Goal: Complete application form

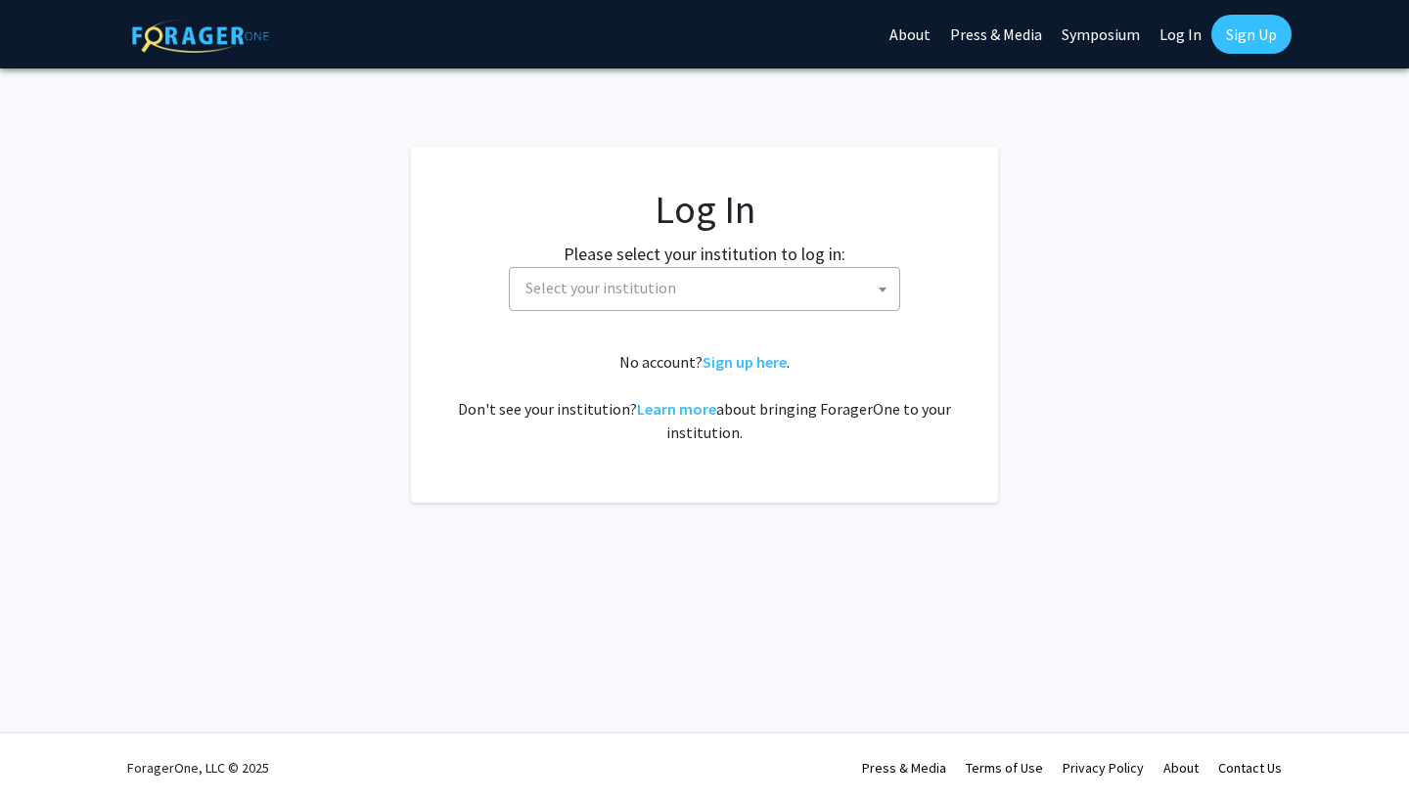
click at [618, 280] on span "Select your institution" at bounding box center [600, 288] width 151 height 20
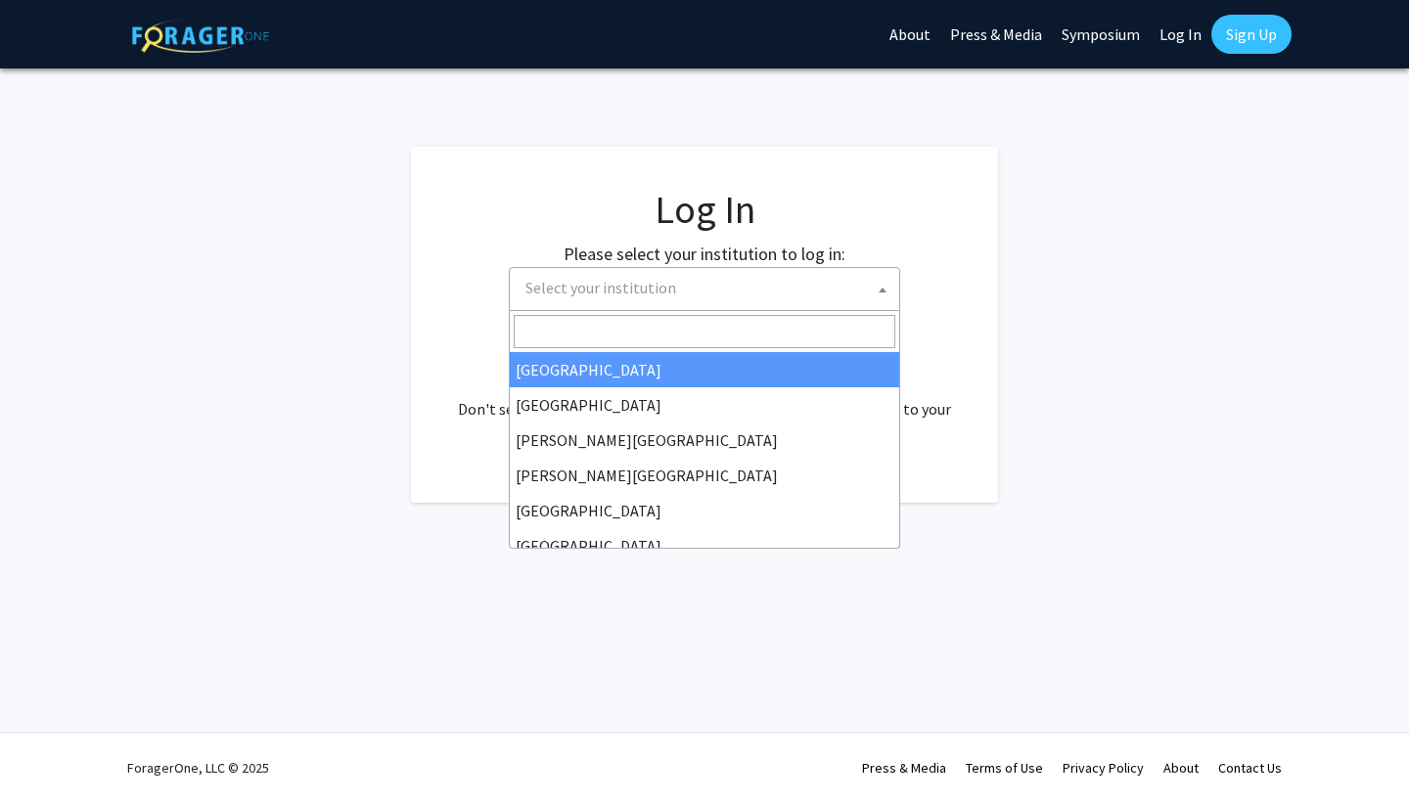
select select "34"
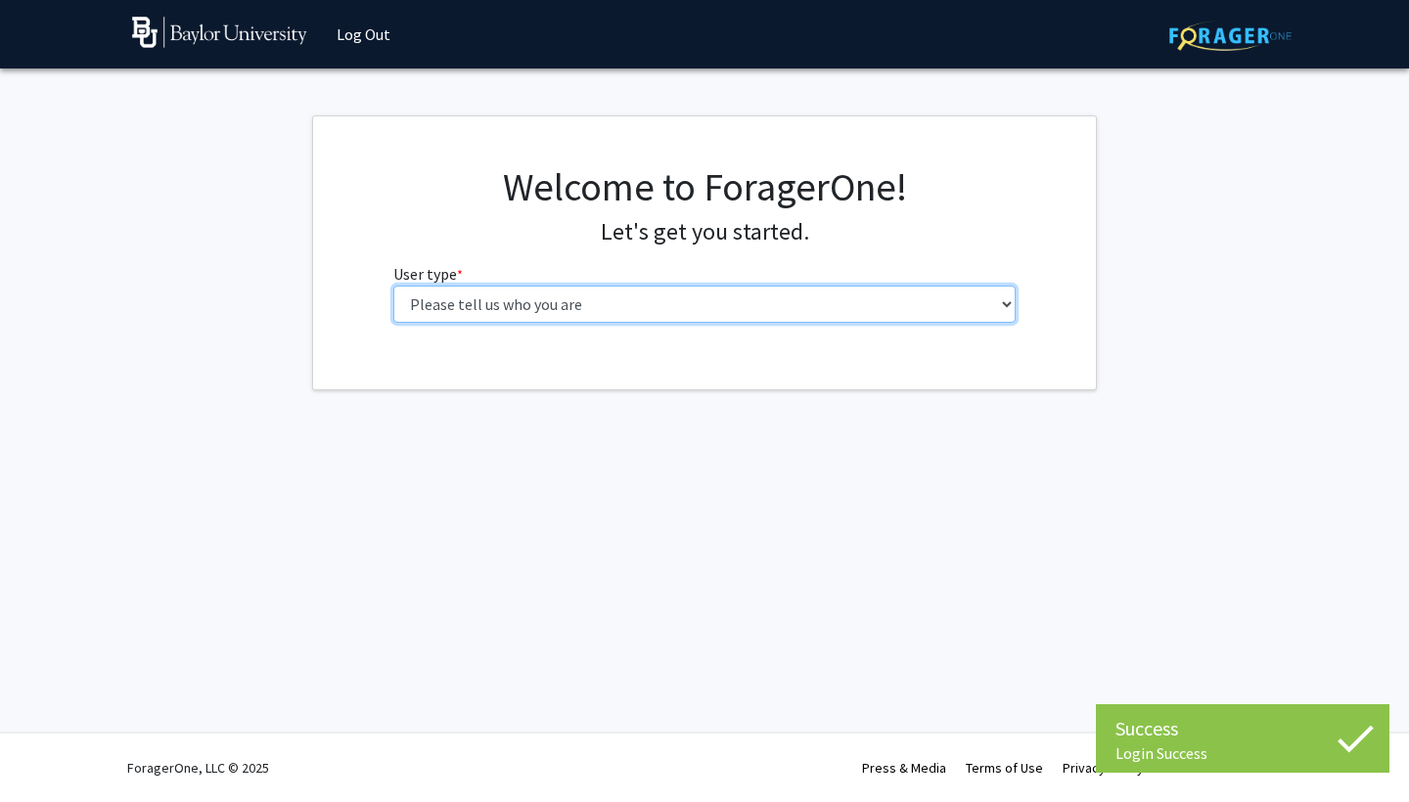
select select "1: undergrad"
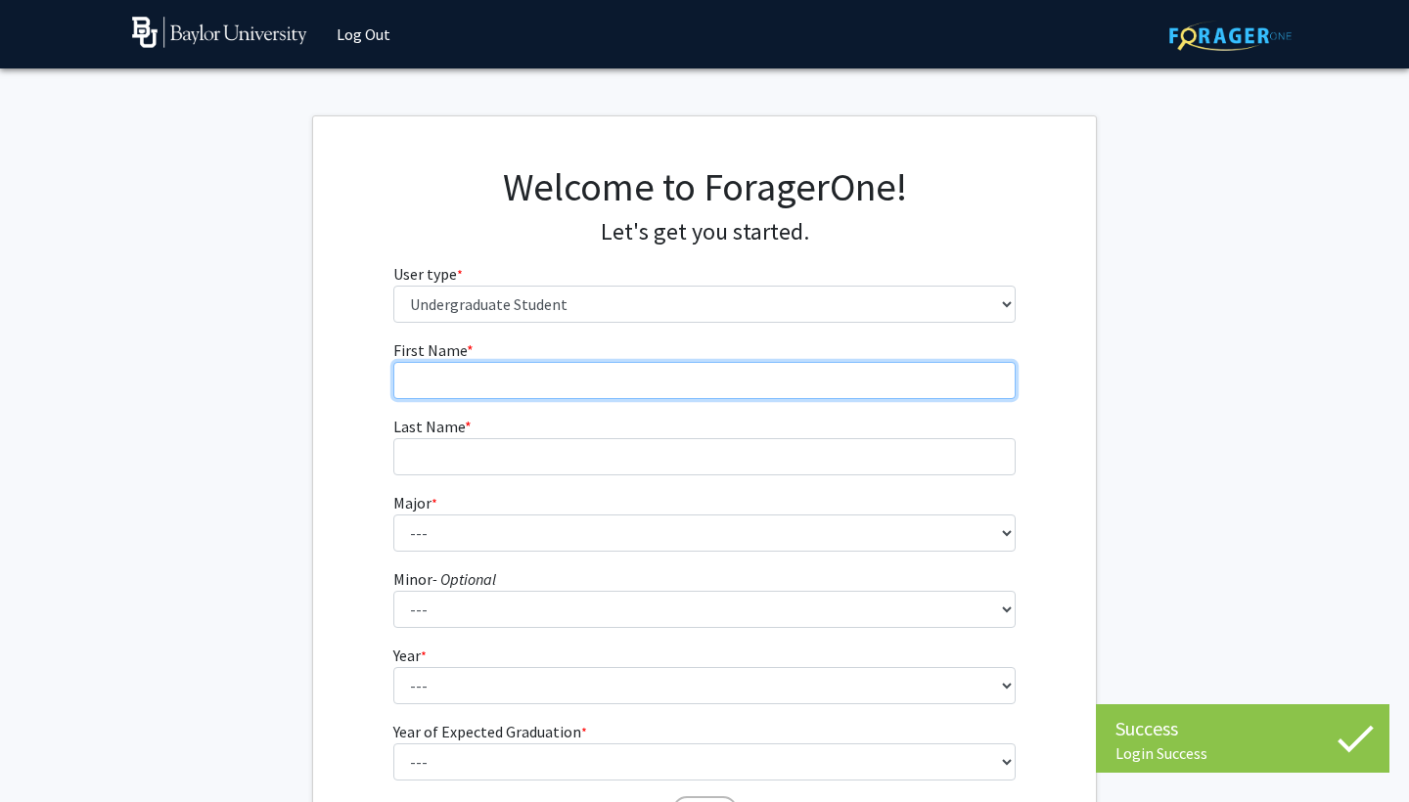
click at [750, 386] on input "First Name * required" at bounding box center [704, 380] width 623 height 37
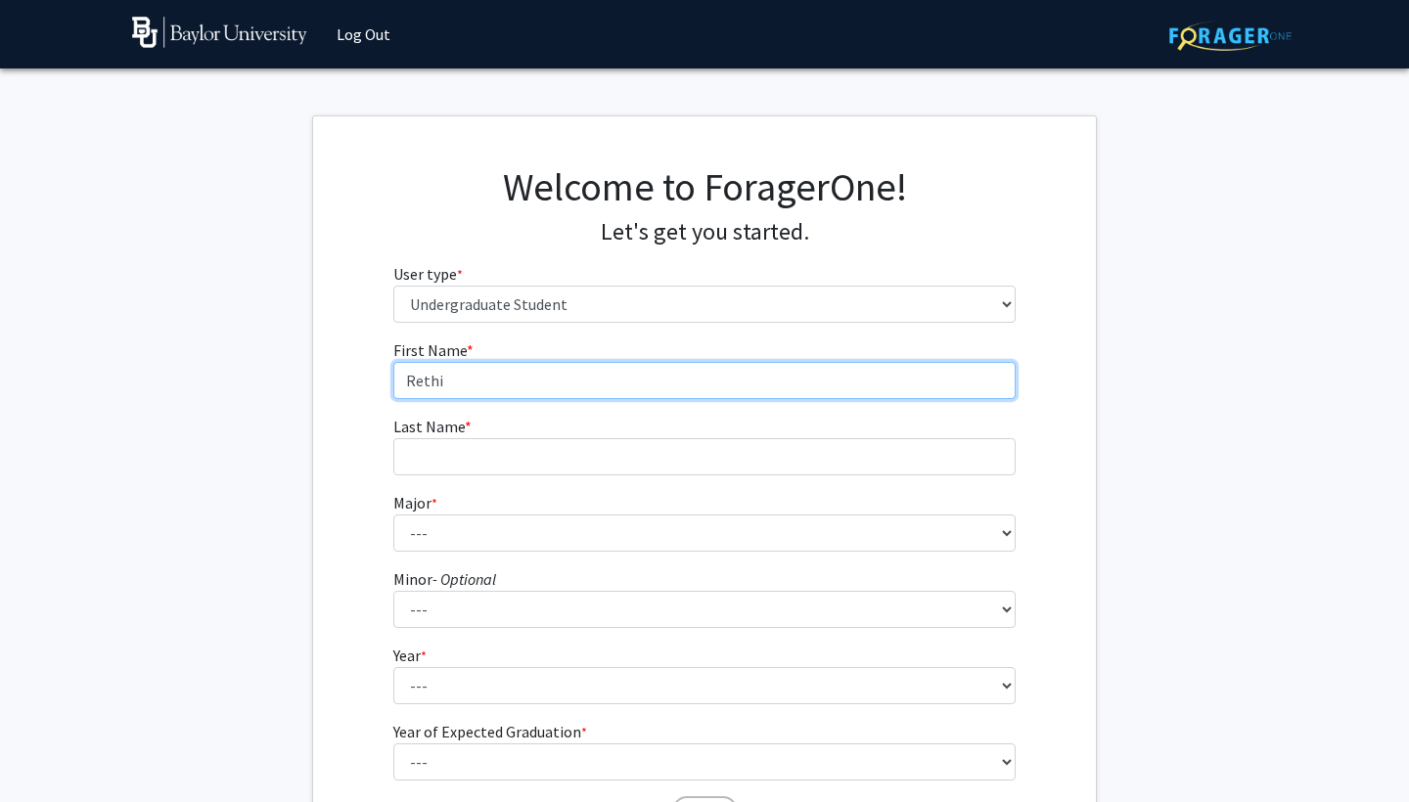
type input "Rethi"
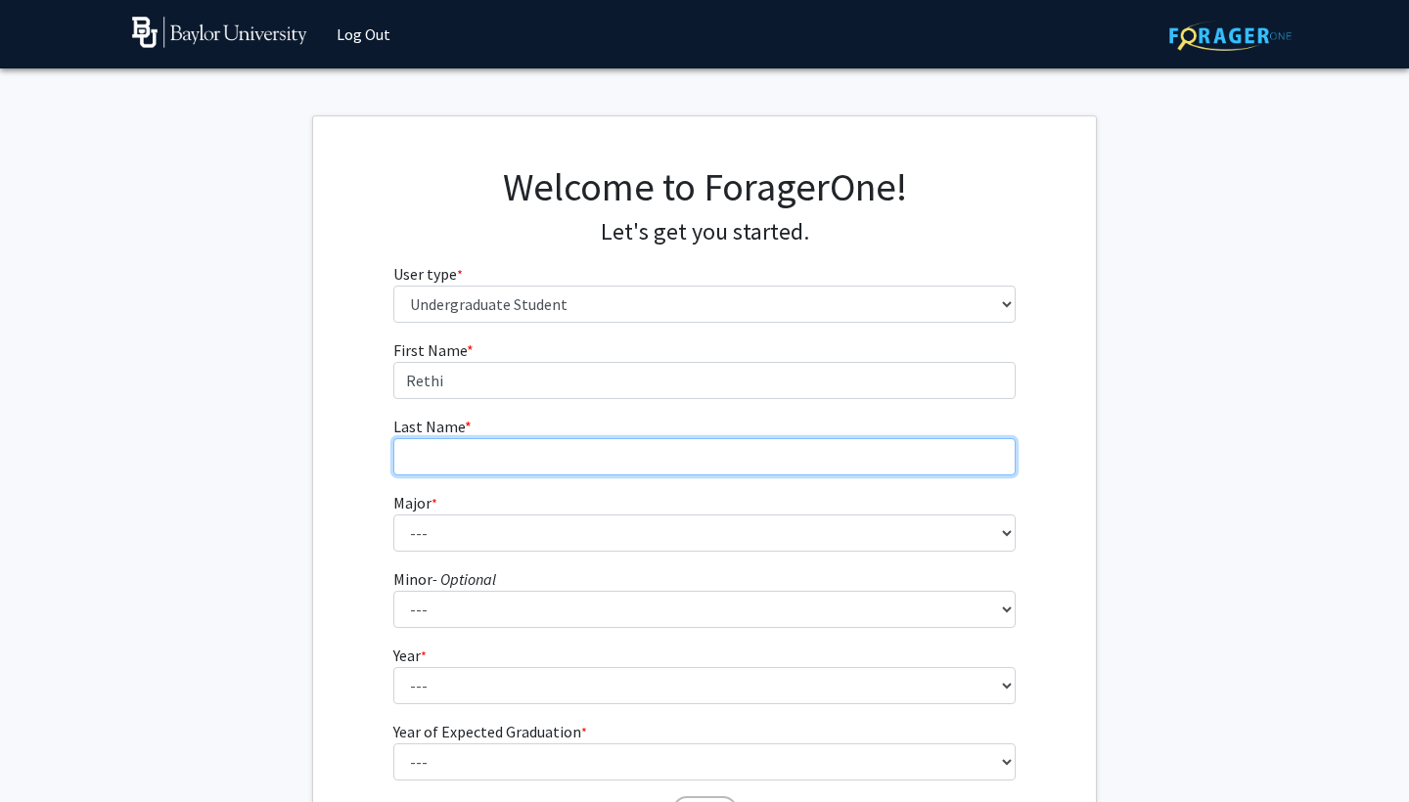
click at [734, 447] on input "Last Name * required" at bounding box center [704, 456] width 623 height 37
type input "Senthilmurugan"
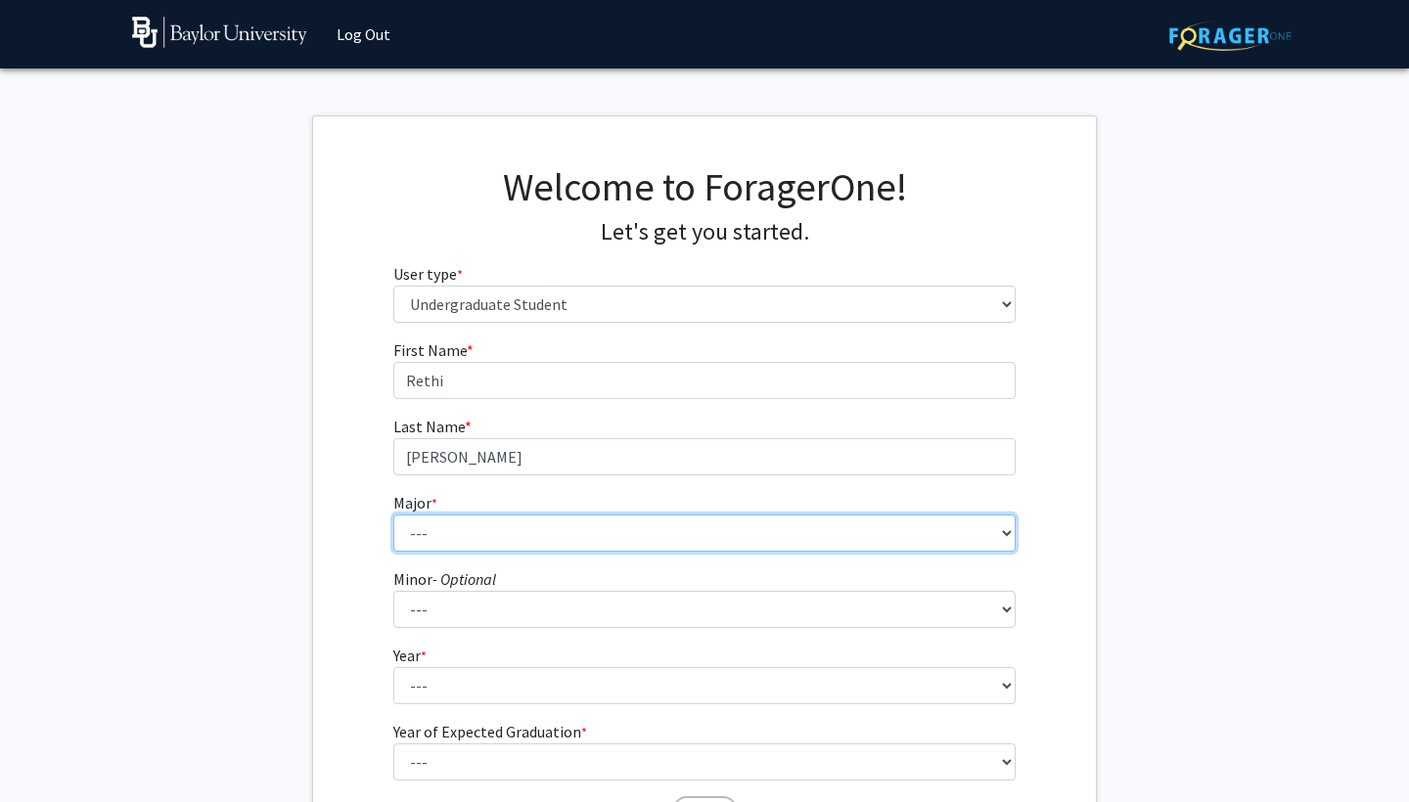
select select "85: 2750"
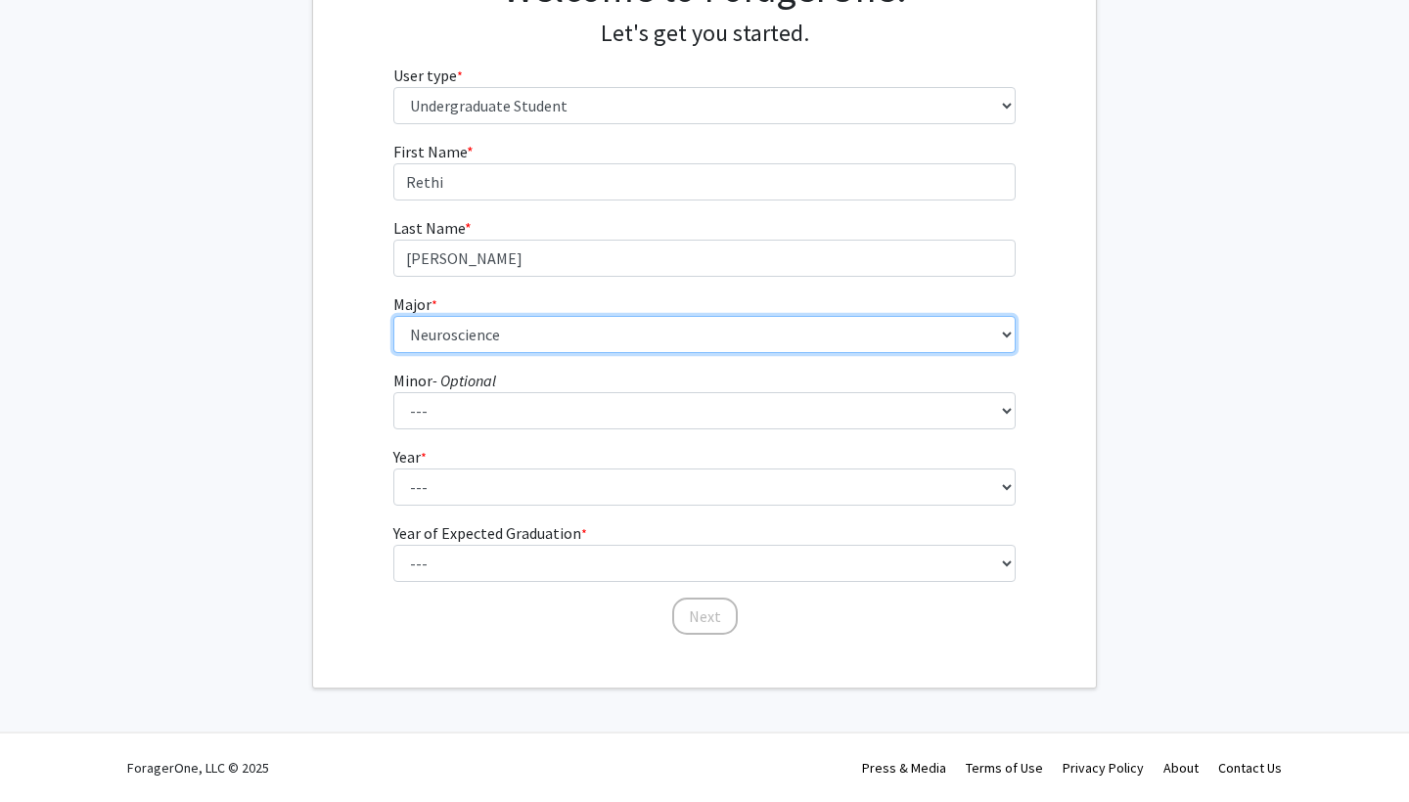
scroll to position [198, 0]
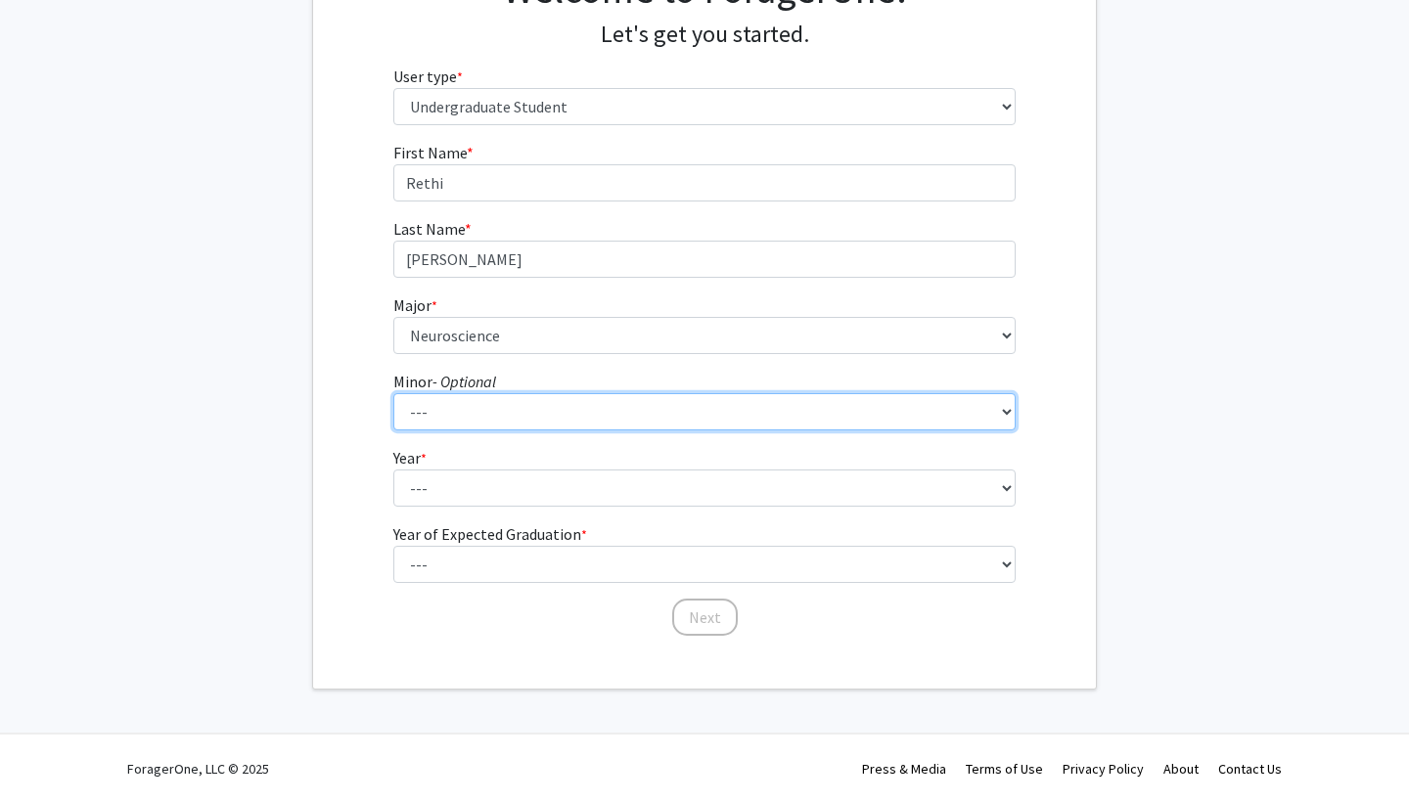
select select "12: 2075"
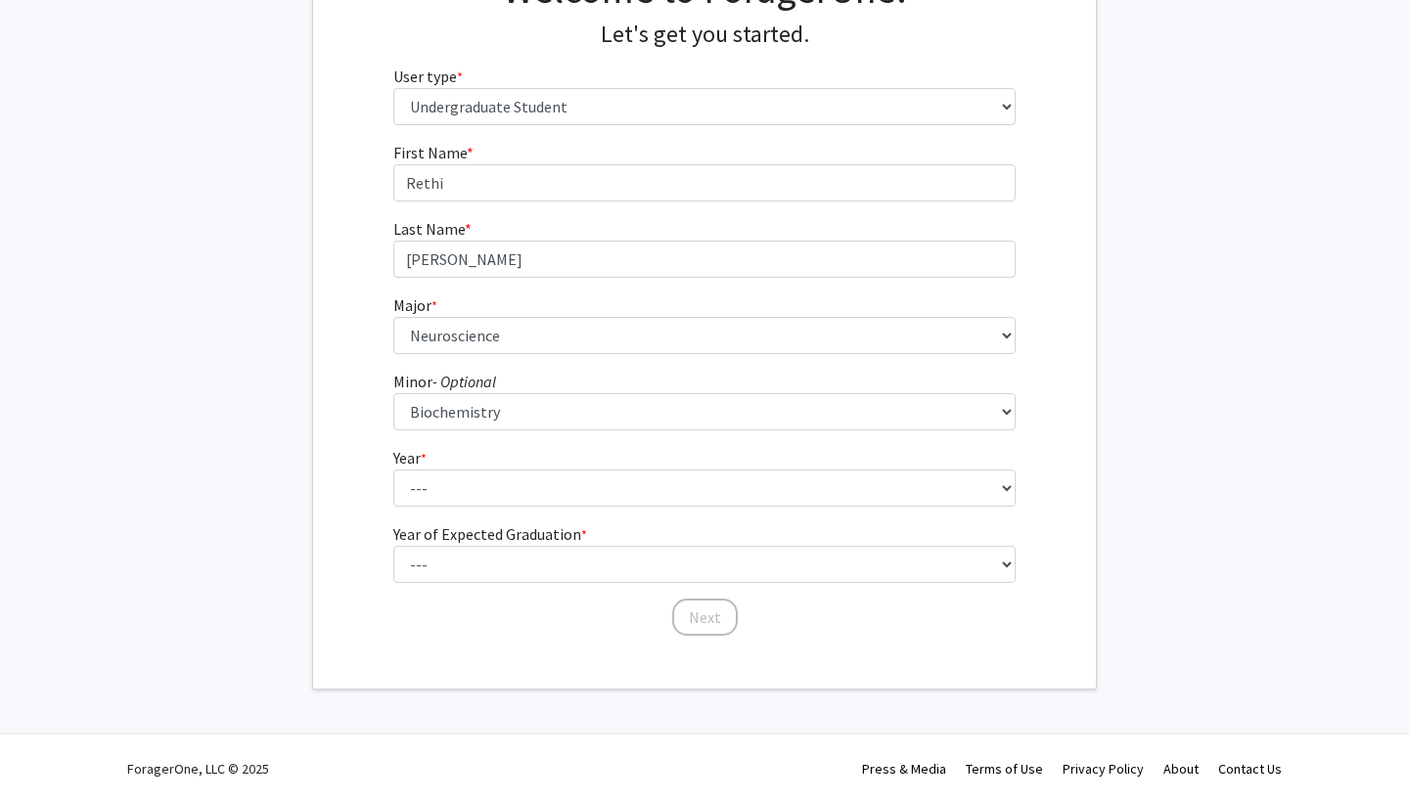
click at [559, 512] on form "First Name * required Rethi Last Name * required Senthilmurugan Major * require…" at bounding box center [704, 379] width 623 height 477
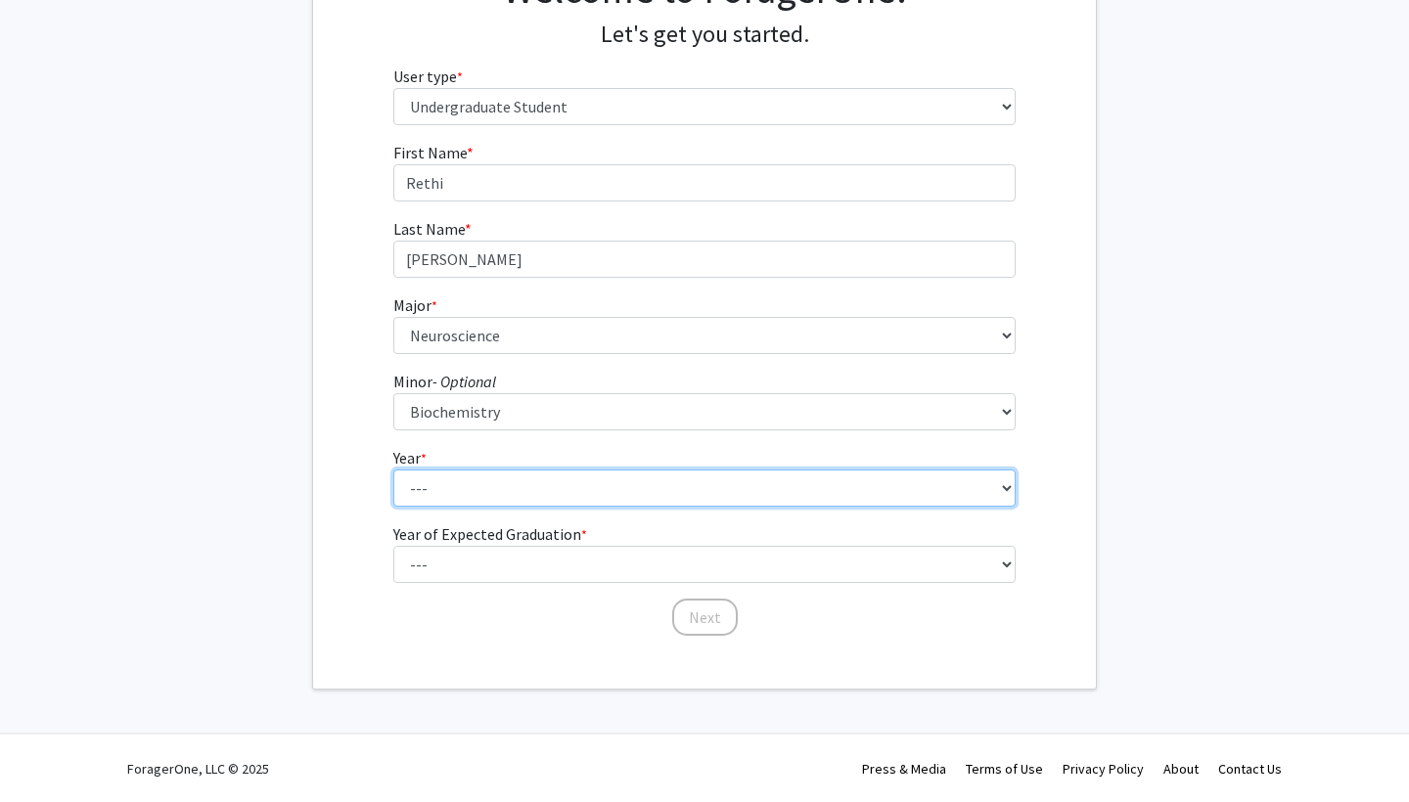
select select "2: sophomore"
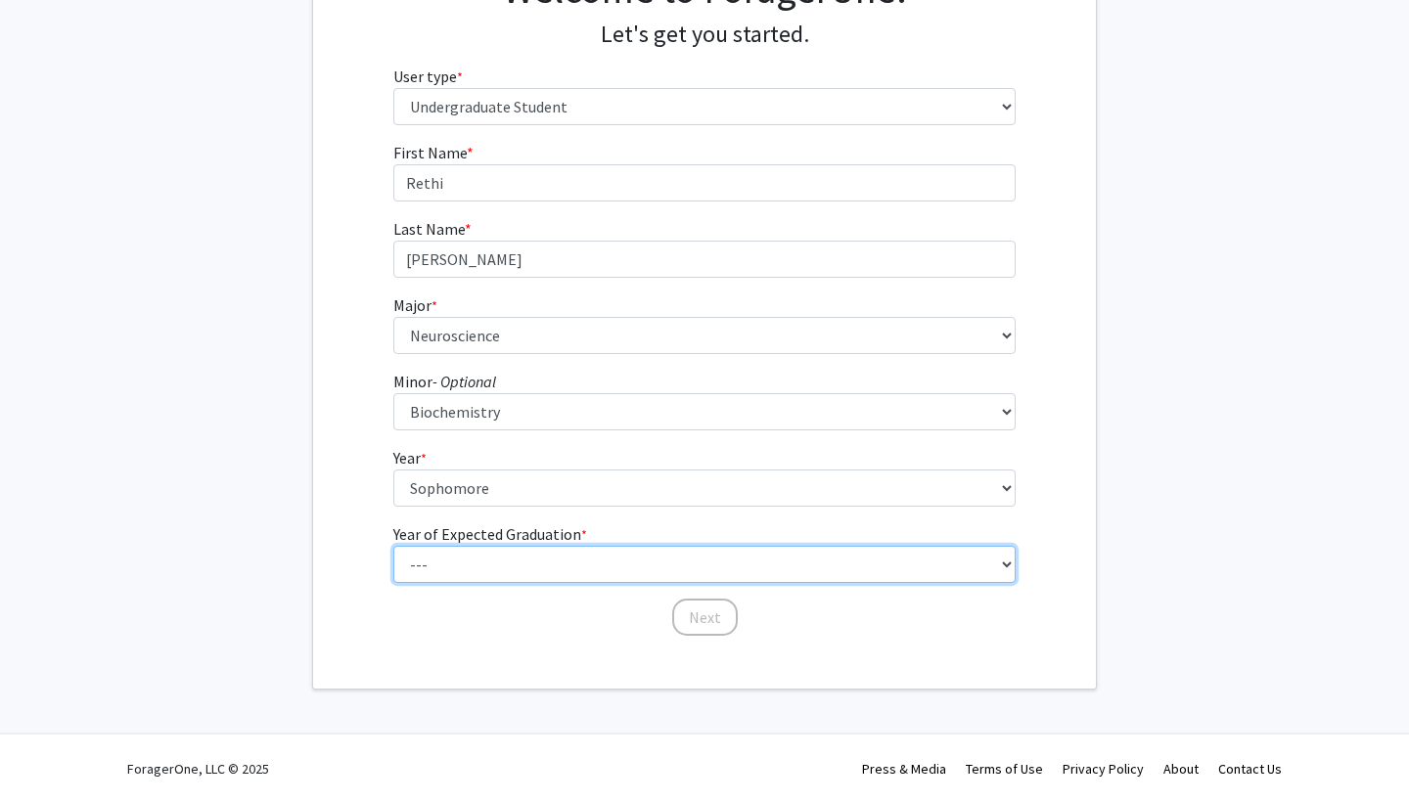
select select "4: 2028"
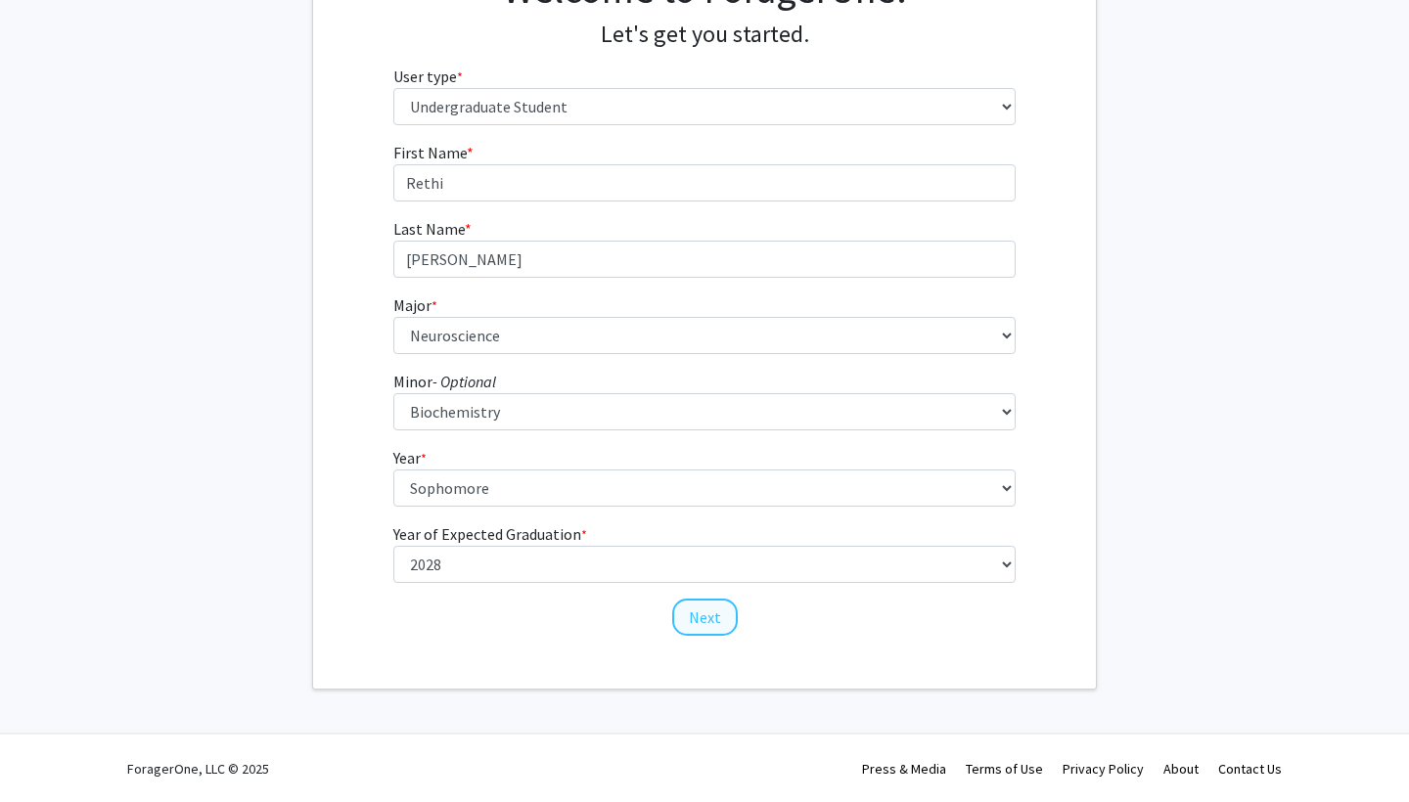
click at [679, 617] on button "Next" at bounding box center [705, 617] width 66 height 37
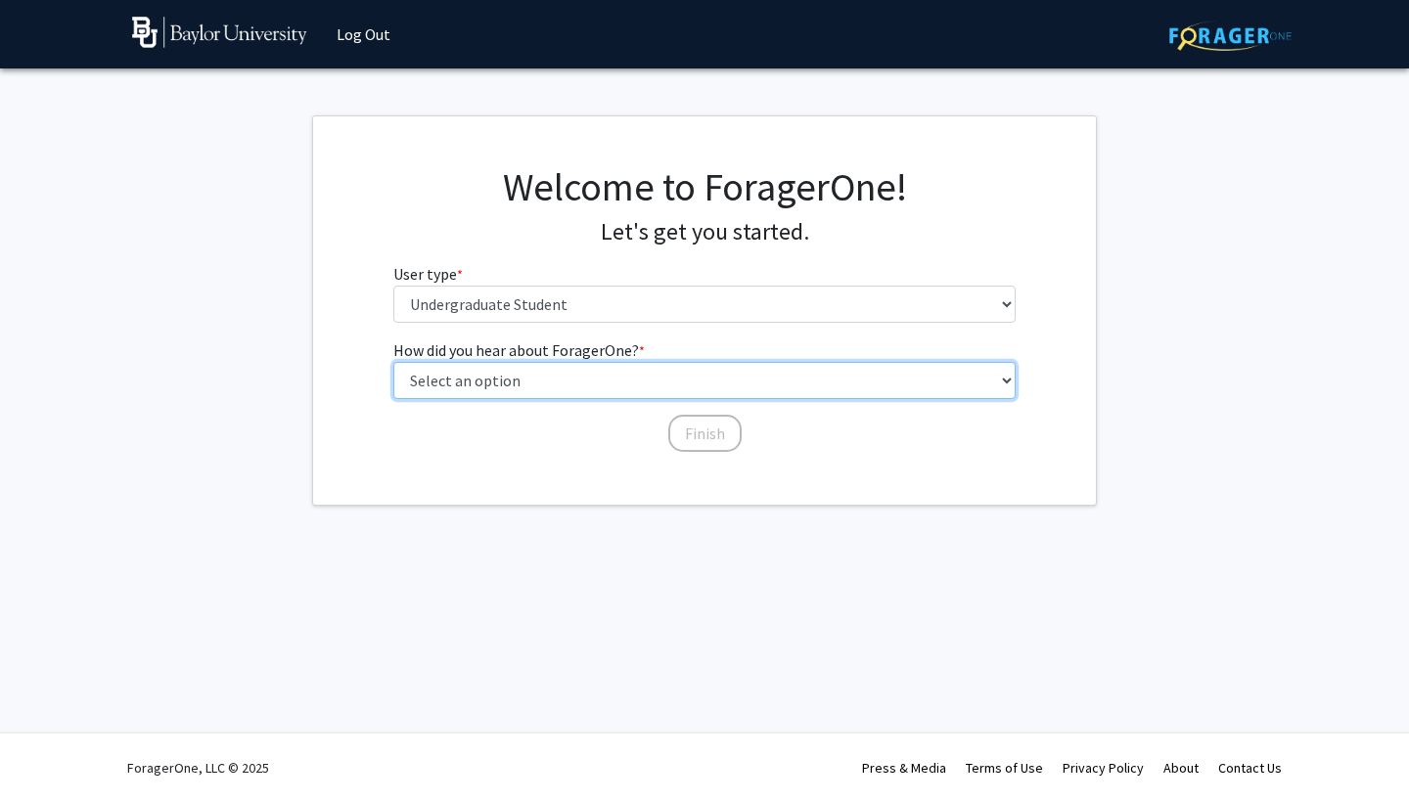
select select "2: faculty_recommendation"
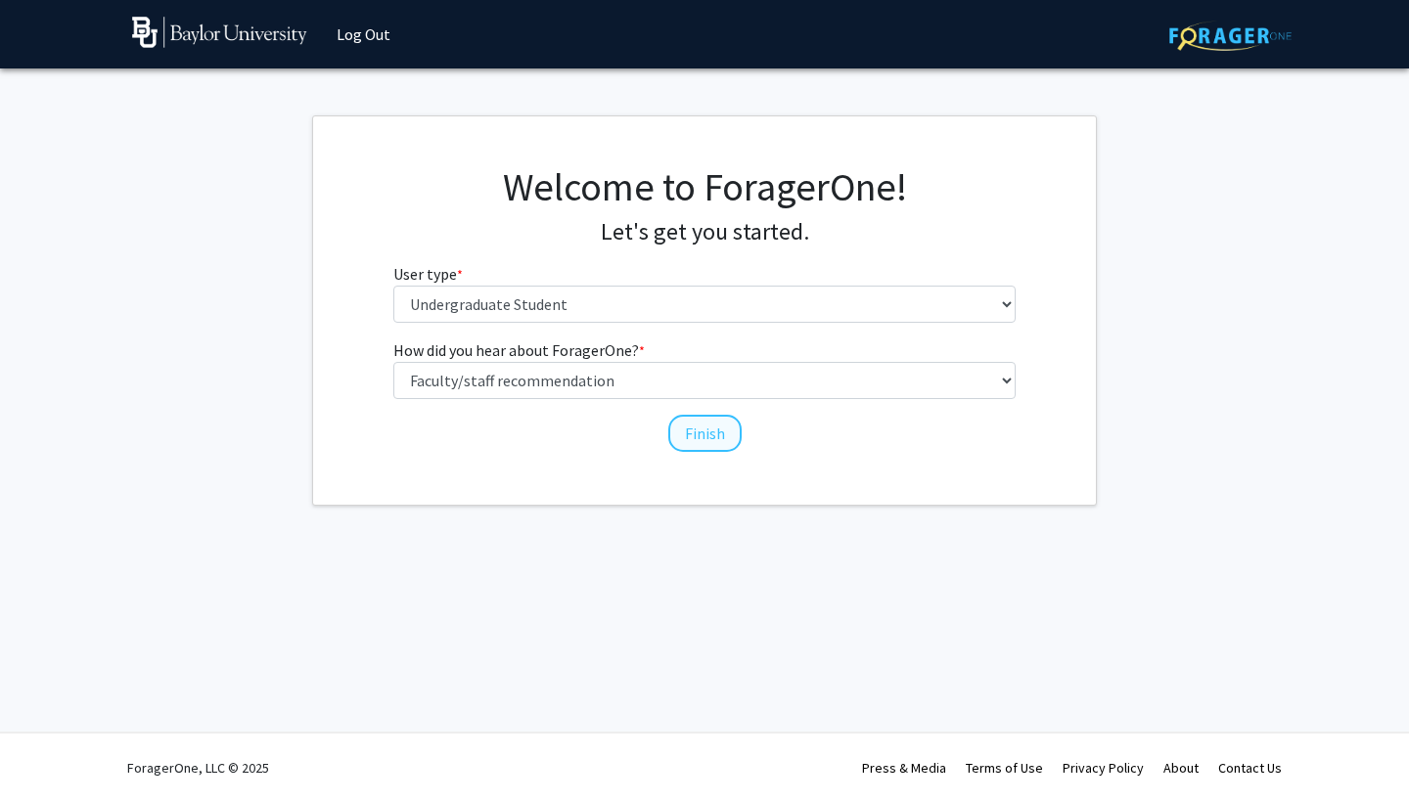
click at [696, 436] on button "Finish" at bounding box center [704, 433] width 73 height 37
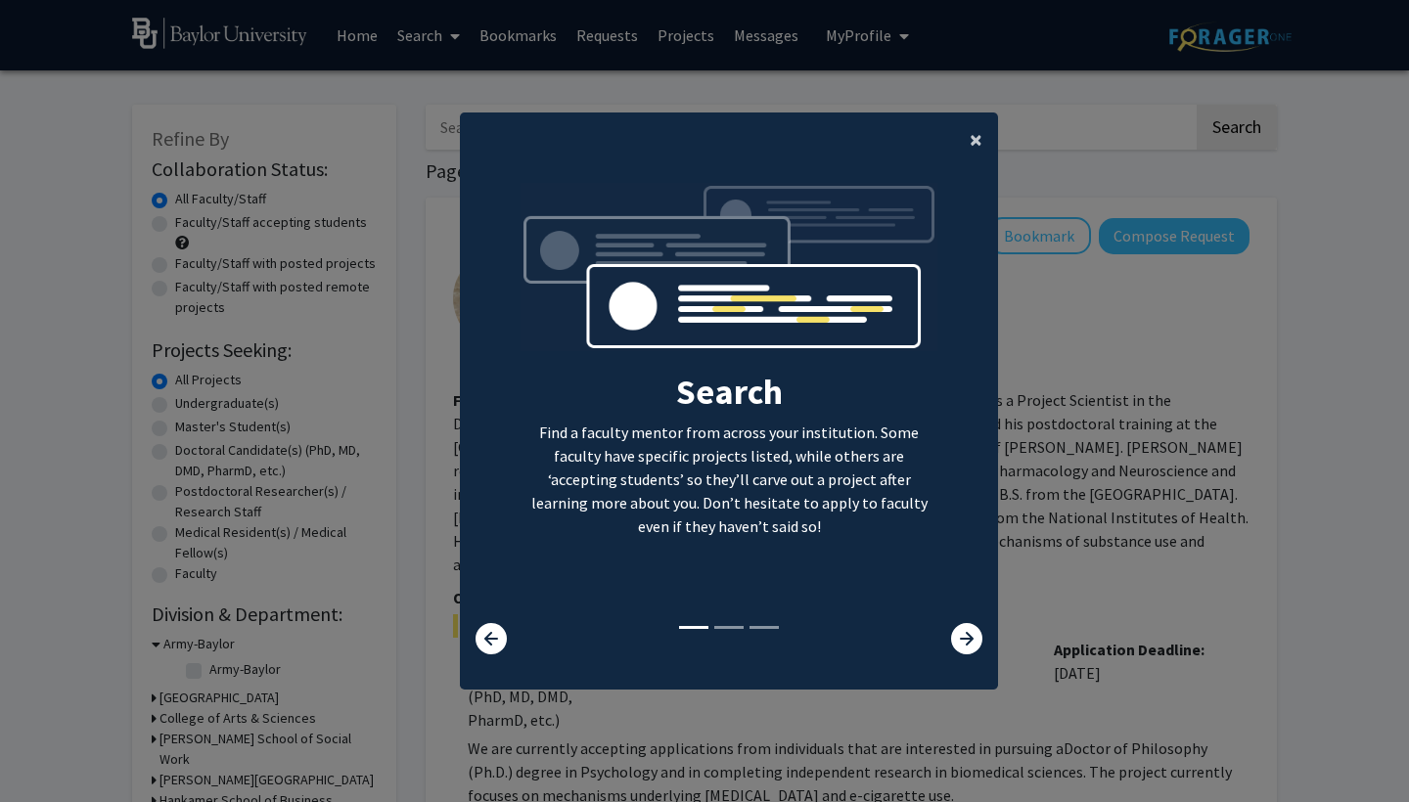
click at [980, 124] on span "×" at bounding box center [975, 139] width 13 height 30
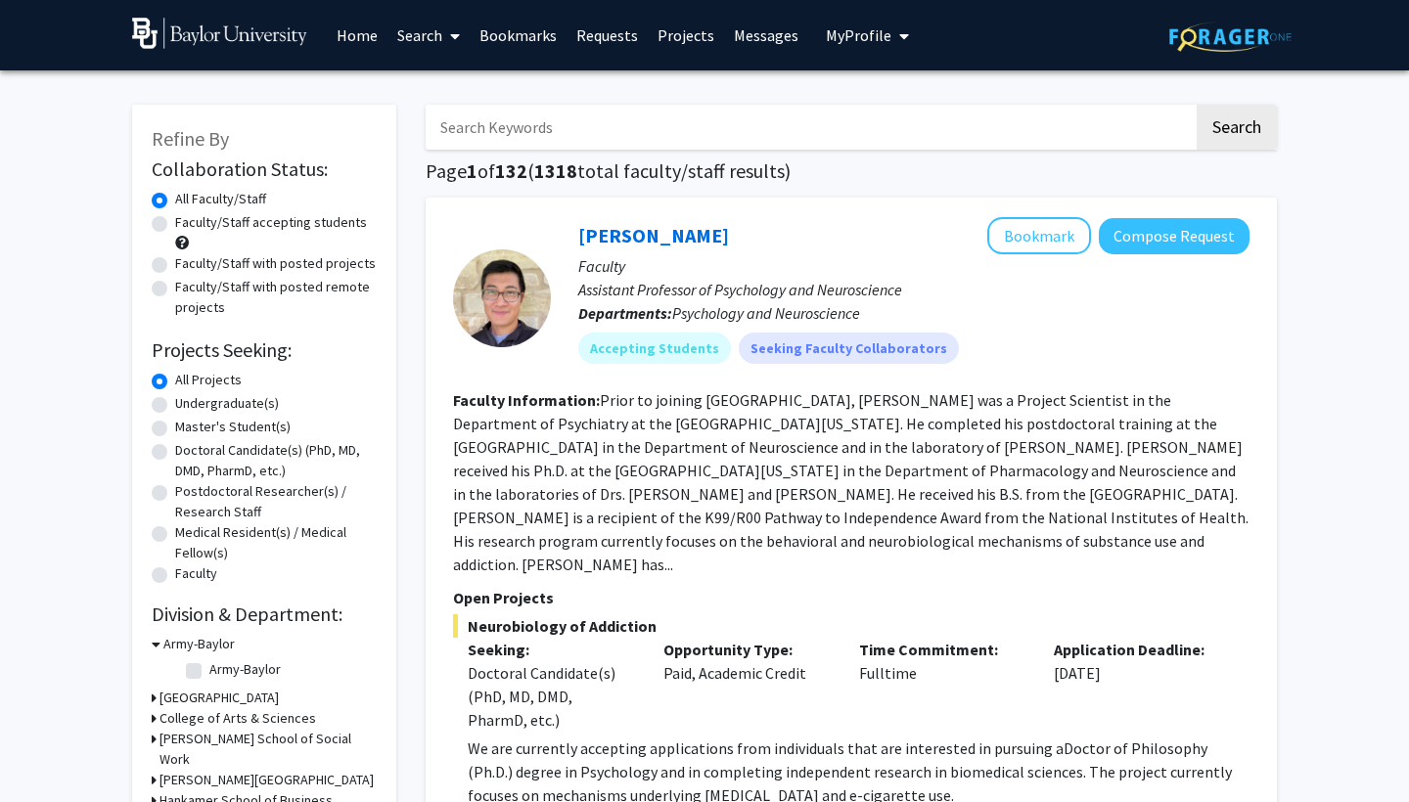
click at [375, 45] on link "Home" at bounding box center [357, 35] width 61 height 68
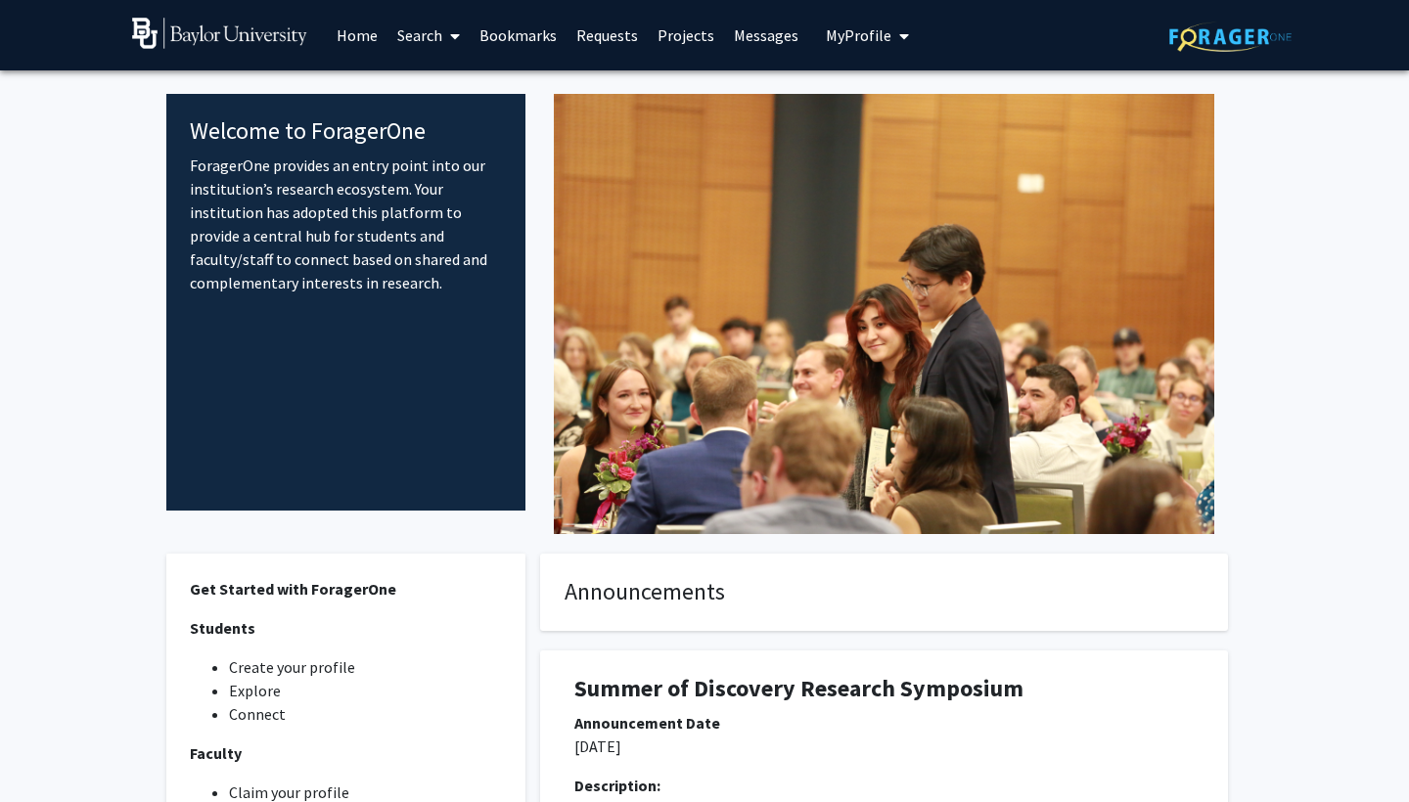
click at [876, 348] on img at bounding box center [884, 314] width 660 height 440
click at [939, 295] on img at bounding box center [884, 314] width 660 height 440
click at [861, 31] on span "My Profile" at bounding box center [859, 35] width 66 height 20
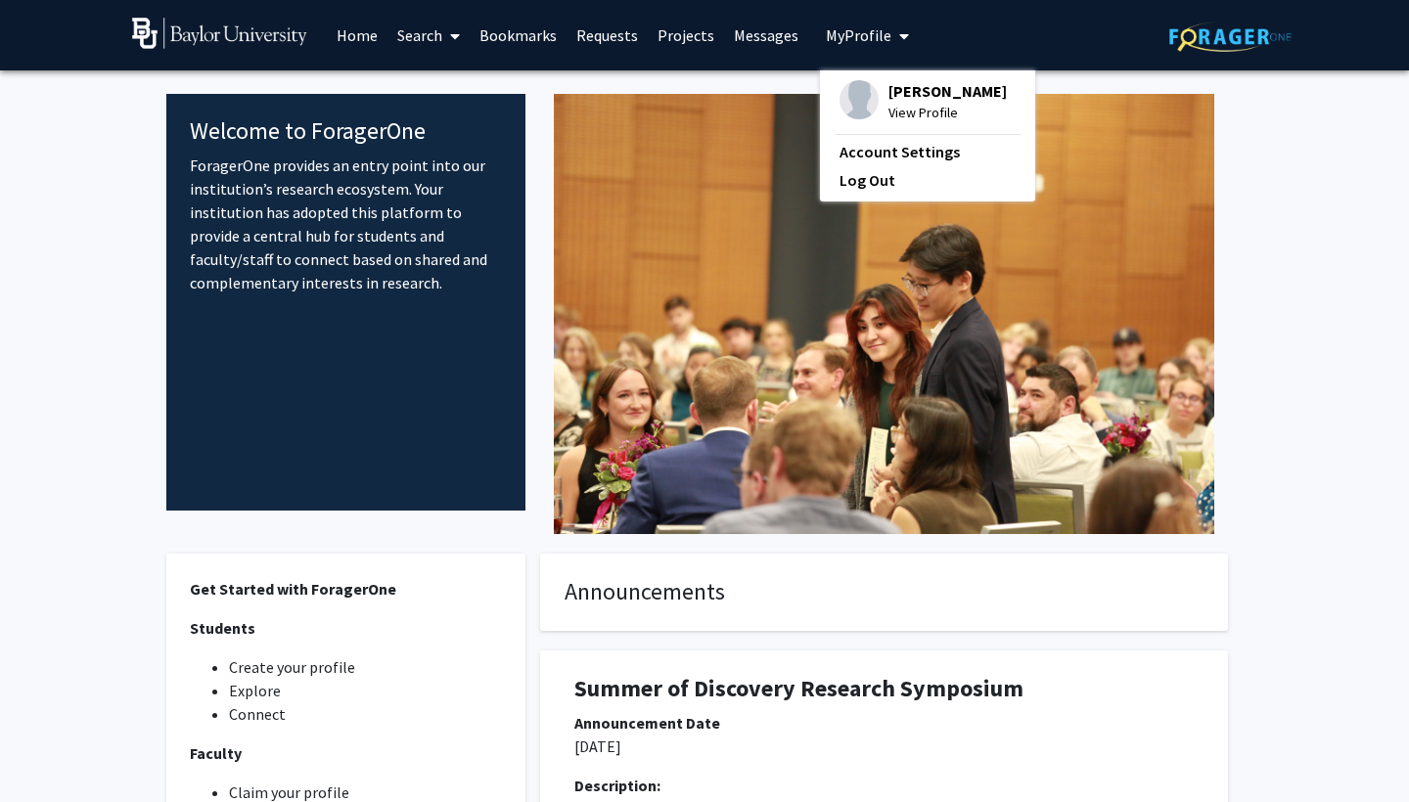
click at [874, 92] on div "[PERSON_NAME] View Profile" at bounding box center [922, 101] width 167 height 43
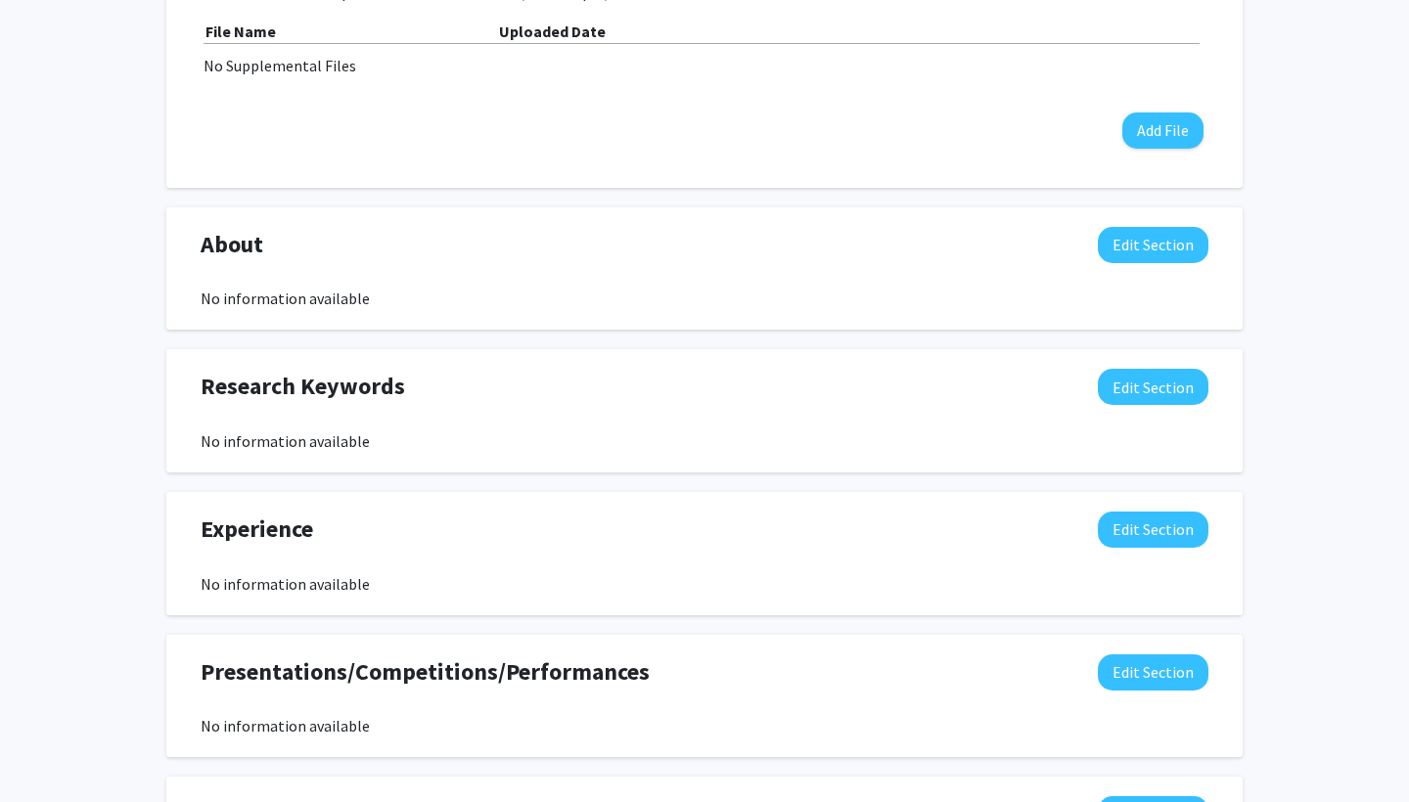
scroll to position [730, 0]
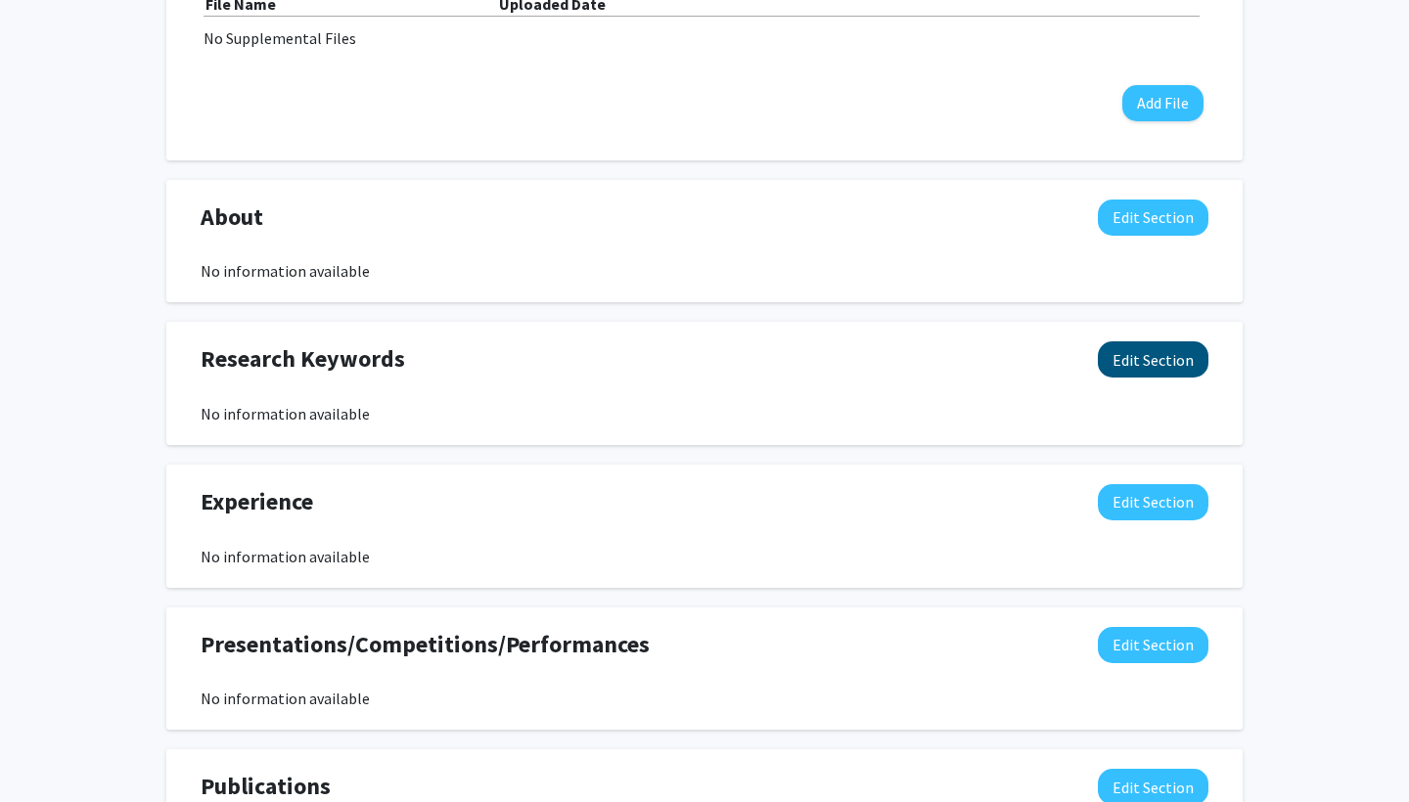
click at [1139, 358] on button "Edit Section" at bounding box center [1153, 359] width 111 height 36
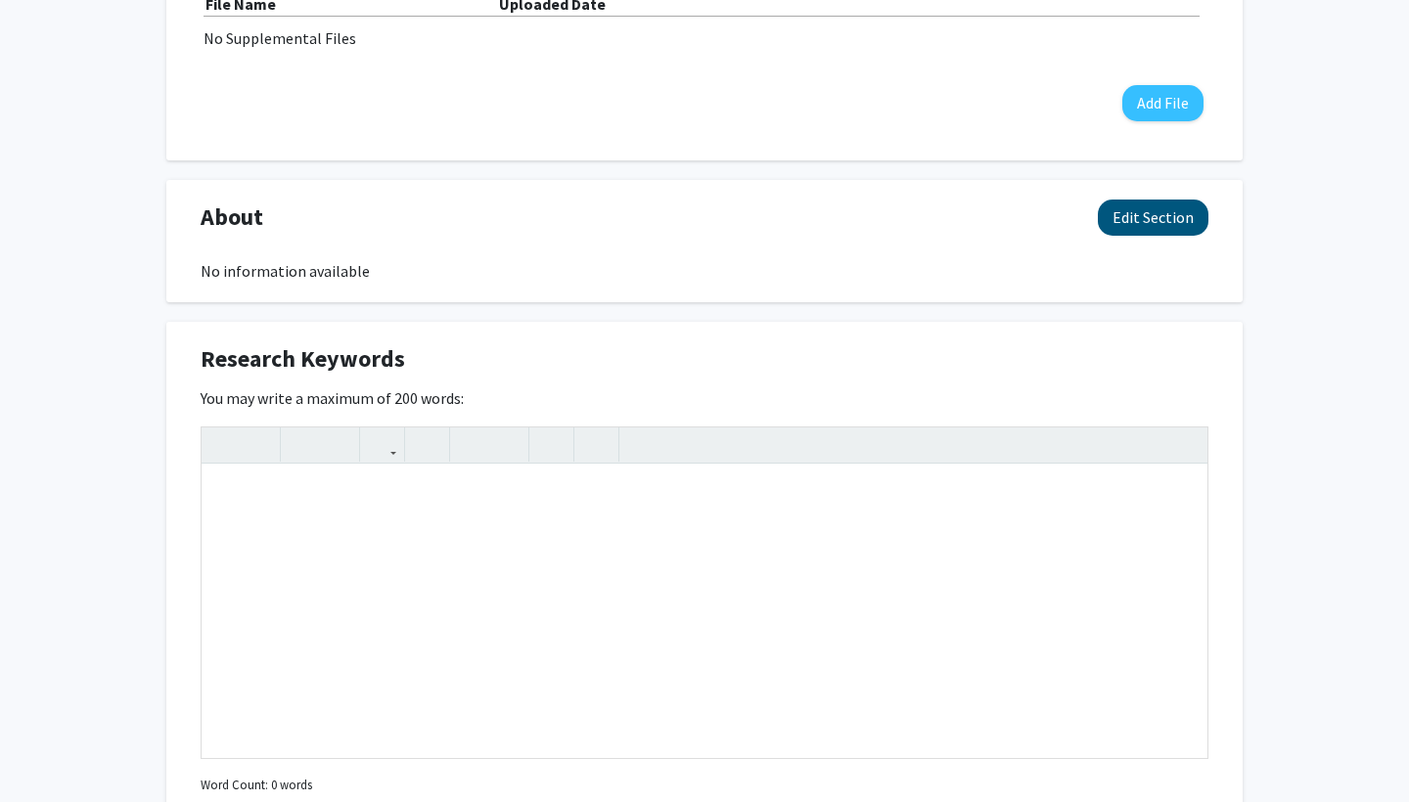
click at [1155, 223] on button "Edit Section" at bounding box center [1153, 218] width 111 height 36
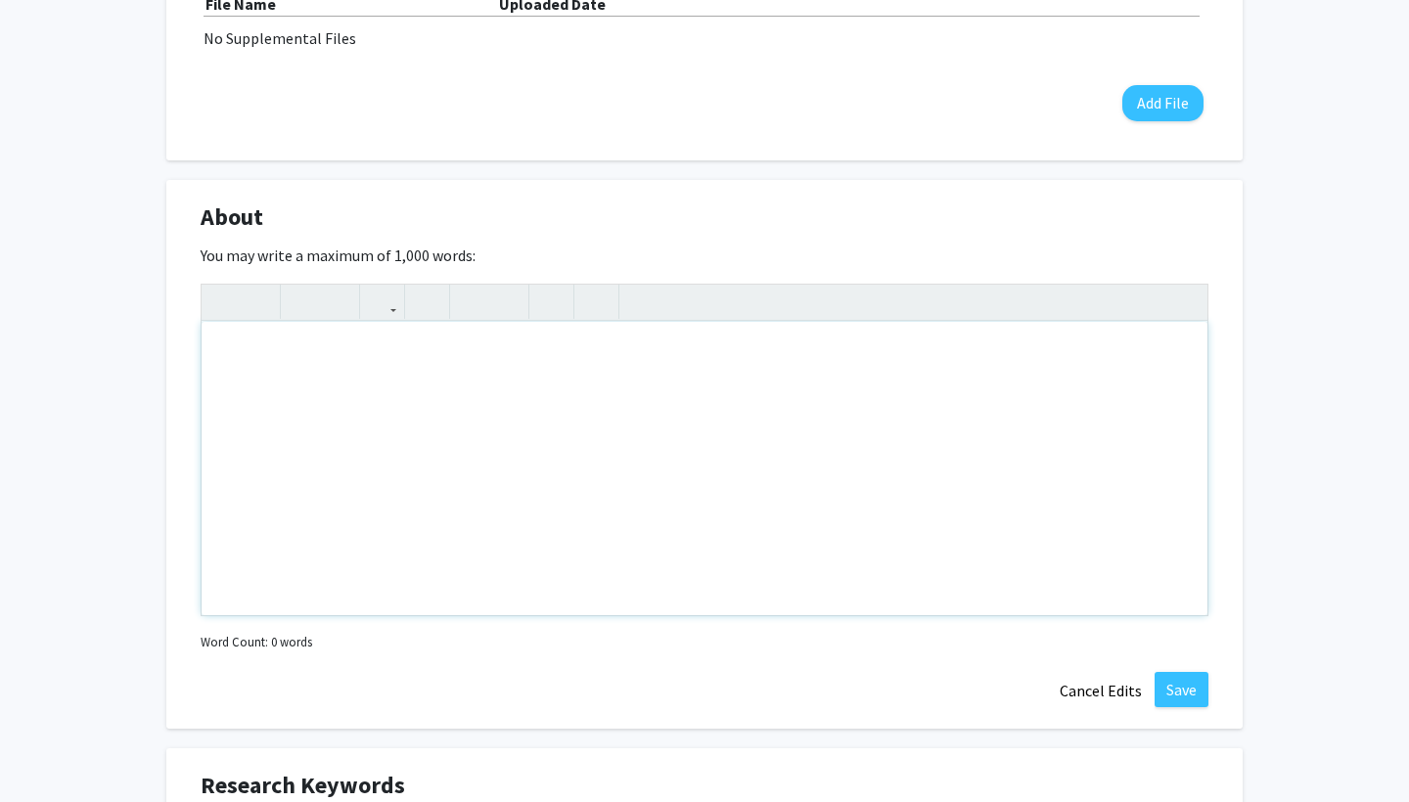
click at [1034, 372] on div "Note to users with screen readers: Please deactivate our accessibility plugin f…" at bounding box center [705, 468] width 1006 height 293
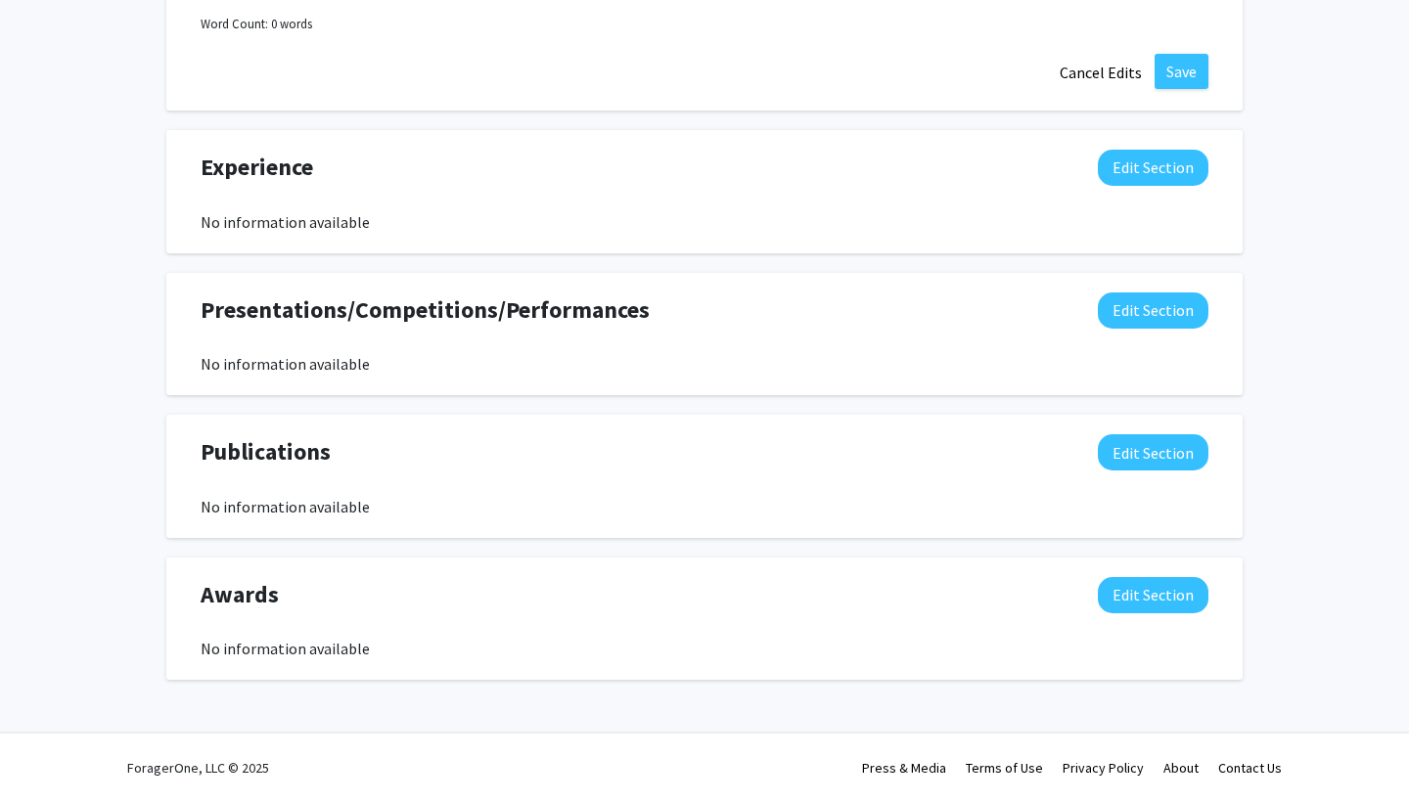
scroll to position [1920, 0]
